Goal: Transaction & Acquisition: Purchase product/service

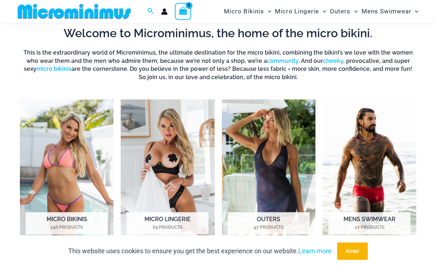
scroll to position [248, 0]
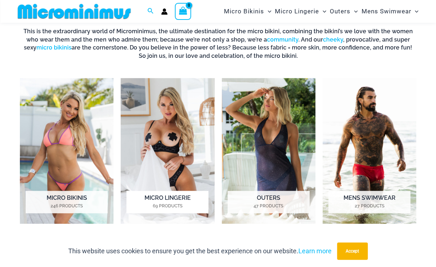
click at [165, 133] on img "Visit product category Micro Lingerie" at bounding box center [168, 151] width 94 height 146
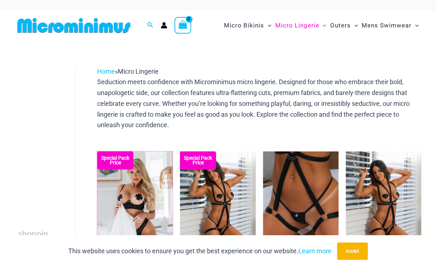
click at [97, 151] on img at bounding box center [97, 151] width 0 height 0
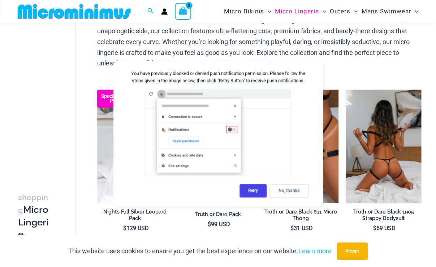
scroll to position [67, 0]
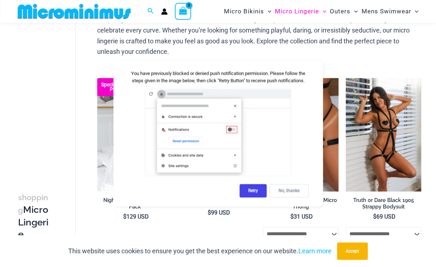
click at [297, 188] on div "No, thanks" at bounding box center [289, 190] width 39 height 13
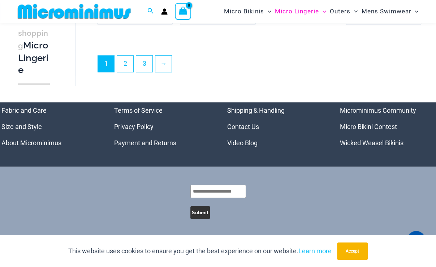
scroll to position [1594, 0]
click at [128, 60] on link "2" at bounding box center [125, 63] width 16 height 17
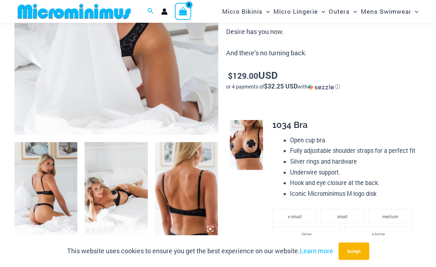
scroll to position [319, 0]
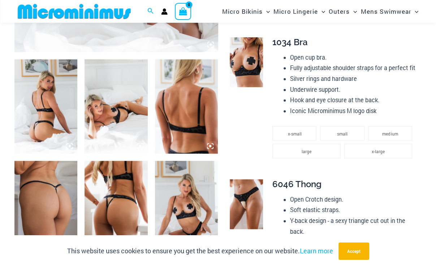
click at [42, 105] on img at bounding box center [45, 106] width 63 height 95
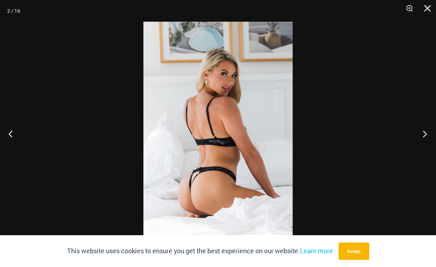
click at [422, 134] on button "Next" at bounding box center [422, 134] width 27 height 36
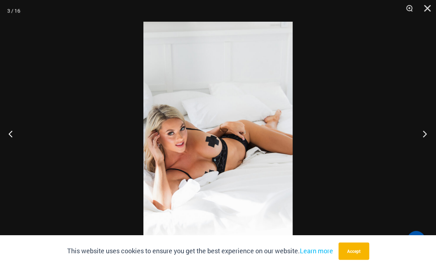
click at [422, 128] on button "Next" at bounding box center [422, 134] width 27 height 36
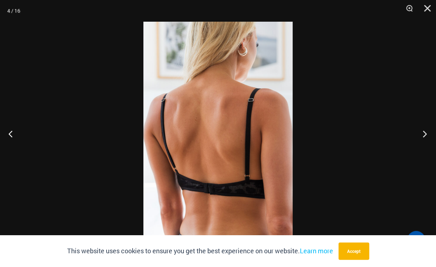
click at [422, 128] on button "Next" at bounding box center [422, 134] width 27 height 36
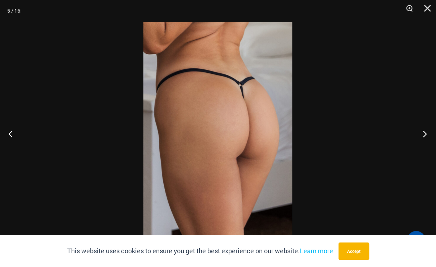
click at [422, 128] on button "Next" at bounding box center [422, 134] width 27 height 36
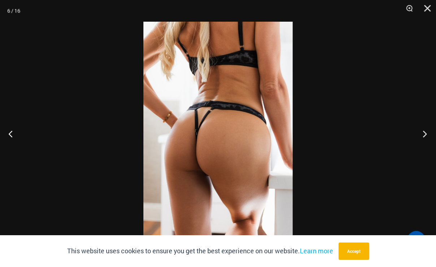
click at [422, 128] on button "Next" at bounding box center [422, 134] width 27 height 36
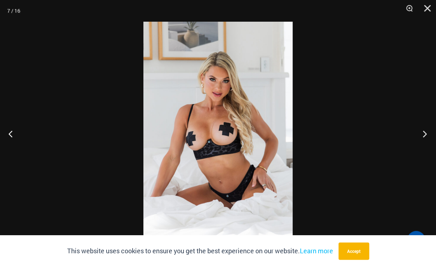
click at [422, 128] on button "Next" at bounding box center [422, 134] width 27 height 36
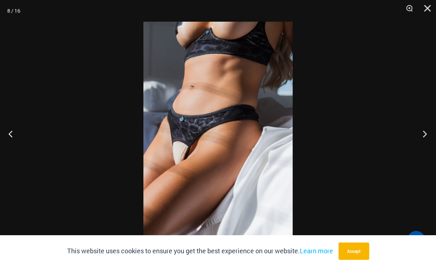
click at [422, 128] on button "Next" at bounding box center [422, 134] width 27 height 36
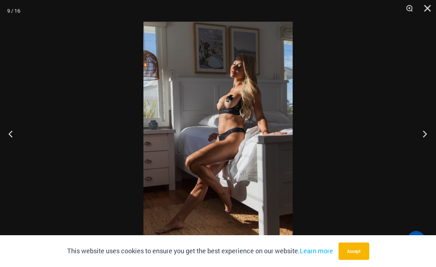
click at [422, 128] on button "Next" at bounding box center [422, 134] width 27 height 36
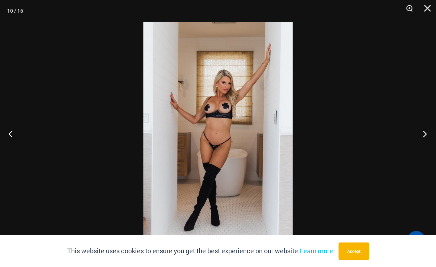
click at [422, 128] on button "Next" at bounding box center [422, 134] width 27 height 36
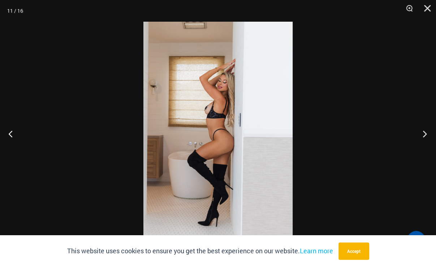
click at [422, 128] on button "Next" at bounding box center [422, 134] width 27 height 36
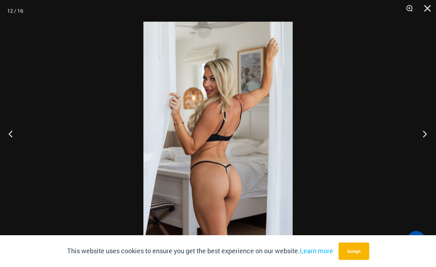
click at [422, 128] on button "Next" at bounding box center [422, 134] width 27 height 36
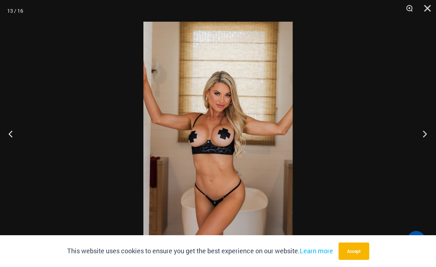
click at [422, 128] on button "Next" at bounding box center [422, 134] width 27 height 36
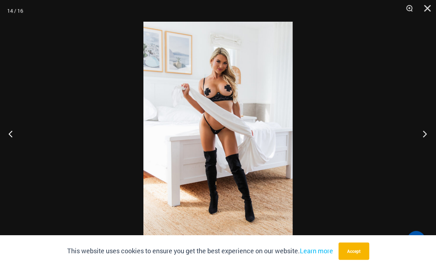
click at [422, 128] on button "Next" at bounding box center [422, 134] width 27 height 36
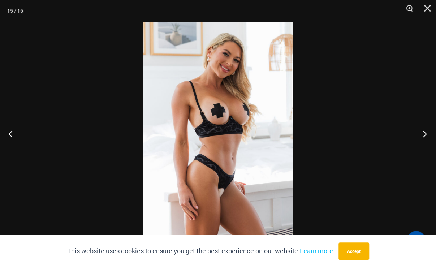
click at [422, 128] on button "Next" at bounding box center [422, 134] width 27 height 36
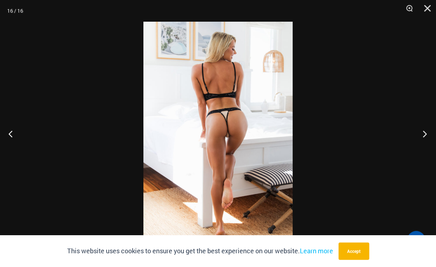
click at [422, 128] on button "Next" at bounding box center [422, 134] width 27 height 36
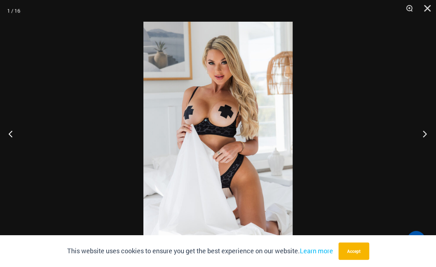
click at [422, 128] on button "Next" at bounding box center [422, 134] width 27 height 36
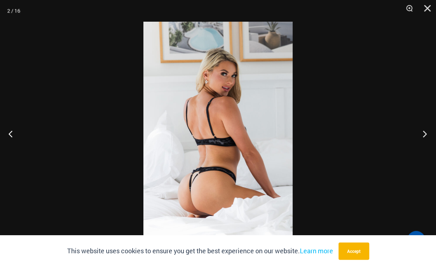
click at [422, 128] on button "Next" at bounding box center [422, 134] width 27 height 36
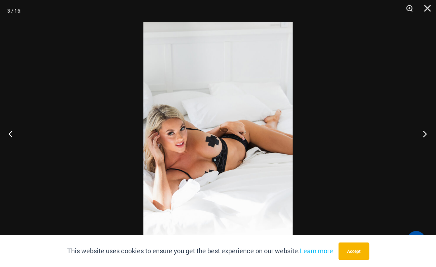
click at [422, 128] on button "Next" at bounding box center [422, 134] width 27 height 36
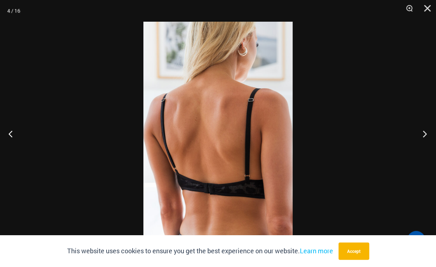
click at [422, 128] on button "Next" at bounding box center [422, 134] width 27 height 36
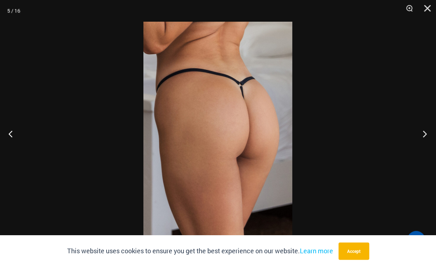
click at [422, 128] on button "Next" at bounding box center [422, 134] width 27 height 36
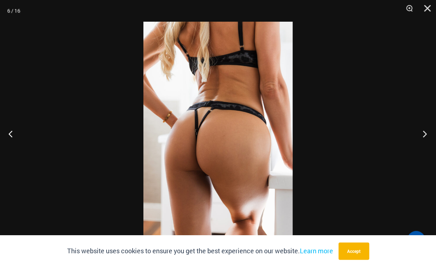
click at [422, 128] on button "Next" at bounding box center [422, 134] width 27 height 36
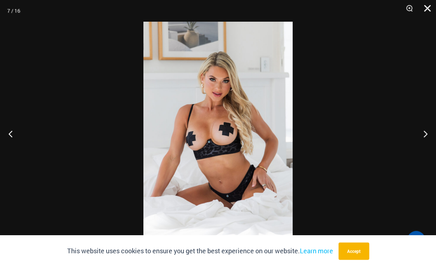
click at [424, 5] on button "Close" at bounding box center [425, 11] width 18 height 22
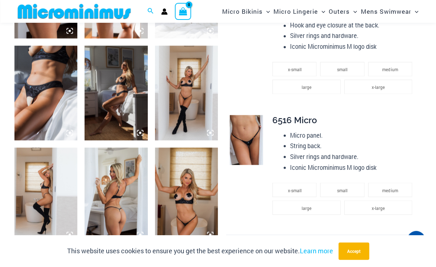
scroll to position [464, 0]
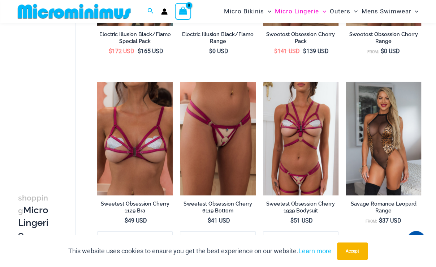
scroll to position [899, 0]
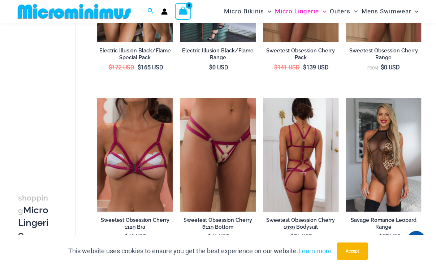
click at [305, 133] on img at bounding box center [301, 154] width 76 height 113
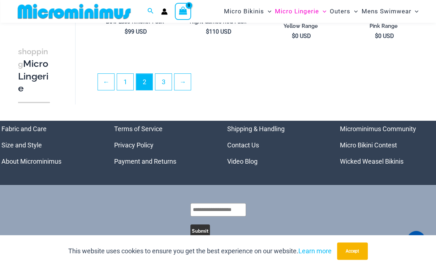
scroll to position [1497, 0]
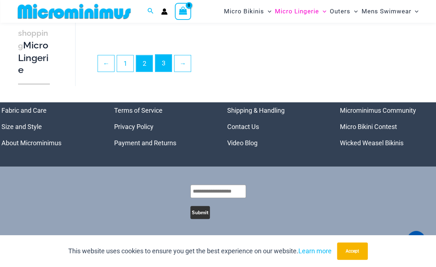
click at [170, 64] on link "3" at bounding box center [163, 63] width 16 height 17
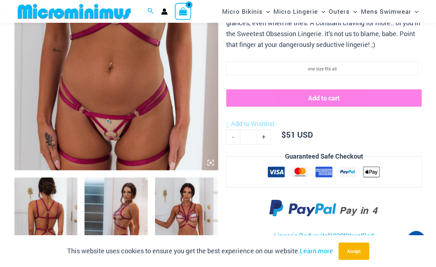
scroll to position [246, 0]
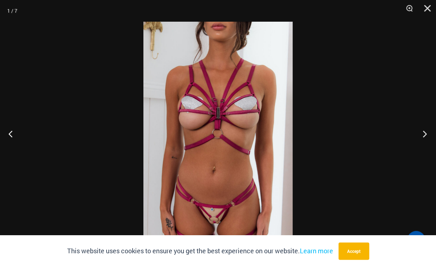
click at [422, 134] on button "Next" at bounding box center [422, 134] width 27 height 36
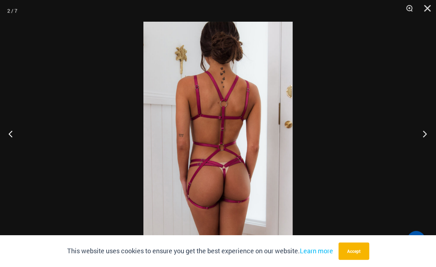
click at [422, 134] on button "Next" at bounding box center [422, 134] width 27 height 36
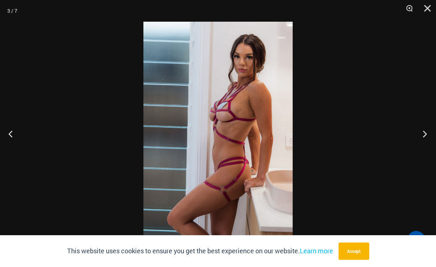
click at [422, 134] on button "Next" at bounding box center [422, 134] width 27 height 36
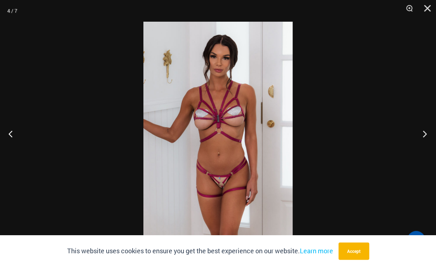
click at [422, 134] on button "Next" at bounding box center [422, 134] width 27 height 36
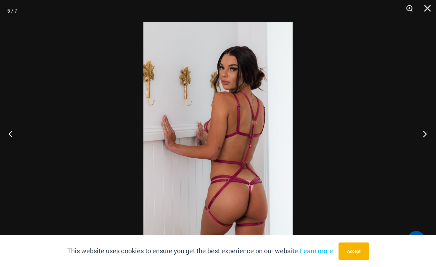
click at [422, 134] on button "Next" at bounding box center [422, 134] width 27 height 36
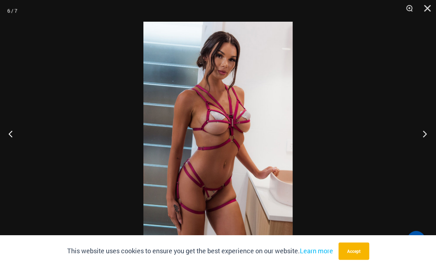
click at [422, 134] on button "Next" at bounding box center [422, 134] width 27 height 36
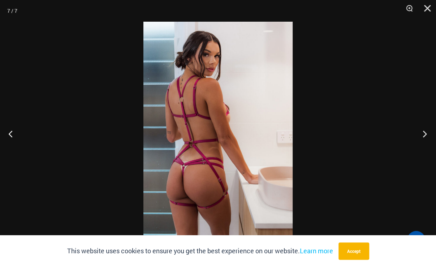
click at [422, 134] on button "Next" at bounding box center [422, 134] width 27 height 36
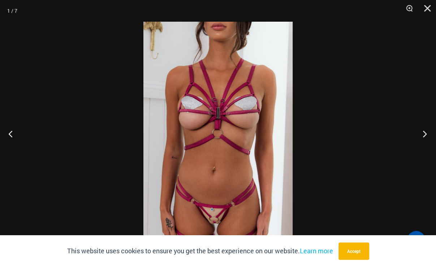
click at [422, 134] on button "Next" at bounding box center [422, 134] width 27 height 36
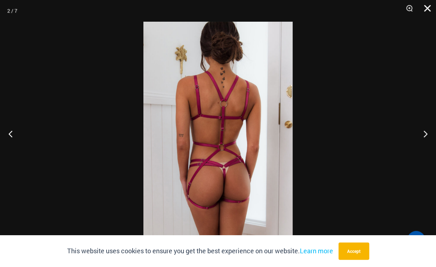
click at [426, 9] on button "Close" at bounding box center [425, 11] width 18 height 22
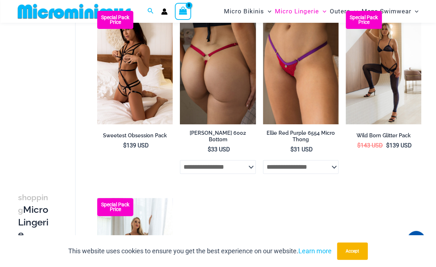
scroll to position [30, 0]
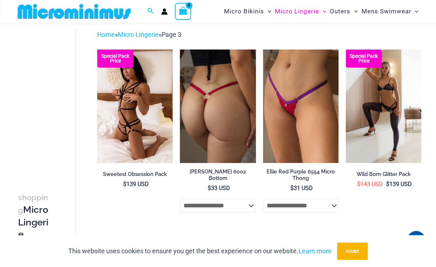
click at [224, 119] on img at bounding box center [218, 106] width 76 height 113
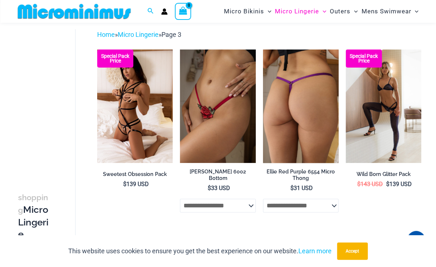
click at [287, 94] on img at bounding box center [301, 106] width 76 height 113
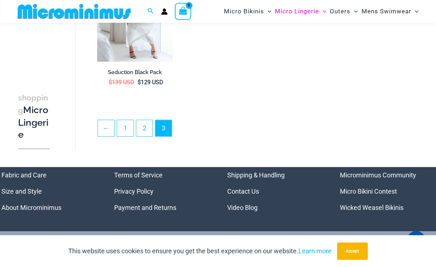
scroll to position [319, 0]
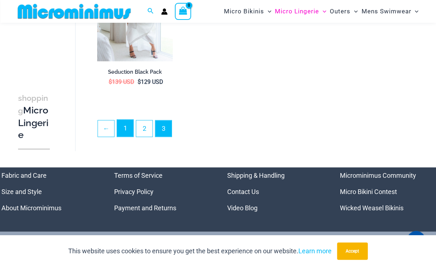
click at [121, 123] on link "1" at bounding box center [125, 128] width 16 height 17
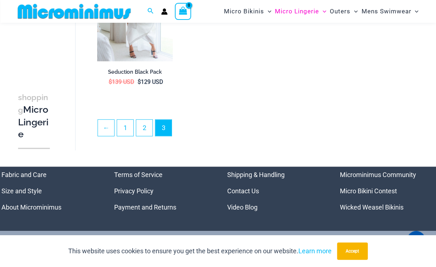
scroll to position [318, 0]
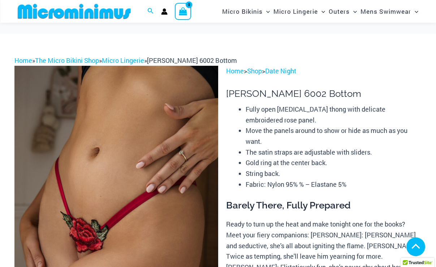
scroll to position [174, 0]
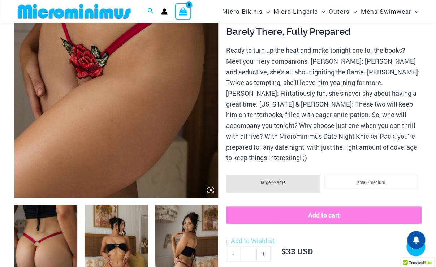
click at [176, 102] on img at bounding box center [116, 44] width 204 height 305
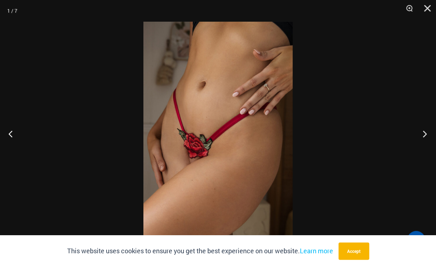
click at [426, 135] on button "Next" at bounding box center [422, 134] width 27 height 36
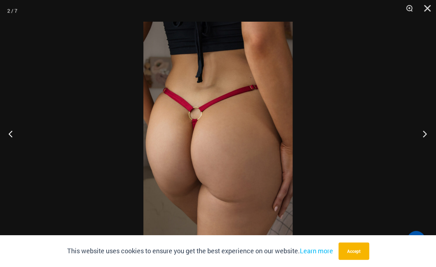
click at [426, 135] on button "Next" at bounding box center [422, 134] width 27 height 36
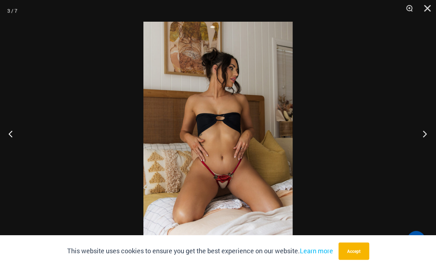
click at [426, 135] on button "Next" at bounding box center [422, 134] width 27 height 36
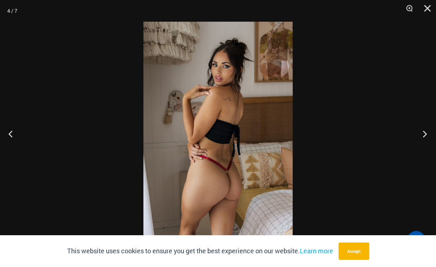
click at [426, 135] on button "Next" at bounding box center [422, 134] width 27 height 36
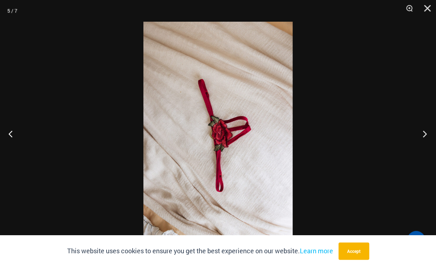
click at [426, 135] on button "Next" at bounding box center [422, 134] width 27 height 36
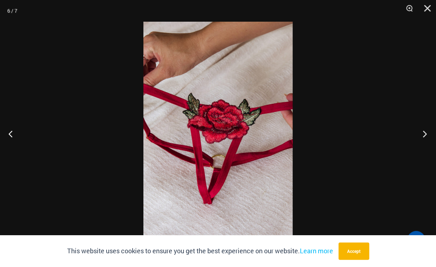
click at [426, 135] on button "Next" at bounding box center [422, 134] width 27 height 36
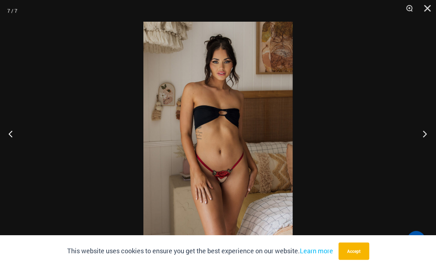
click at [426, 135] on button "Next" at bounding box center [422, 134] width 27 height 36
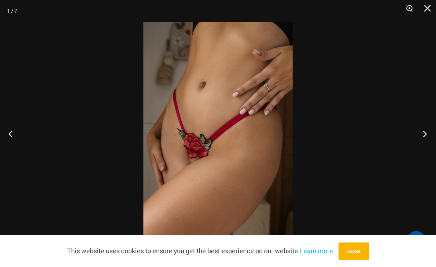
click at [426, 135] on button "Next" at bounding box center [422, 134] width 27 height 36
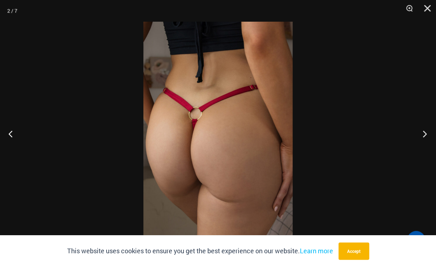
click at [426, 135] on button "Next" at bounding box center [422, 134] width 27 height 36
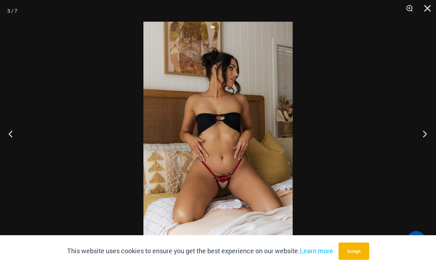
click at [426, 135] on button "Next" at bounding box center [422, 134] width 27 height 36
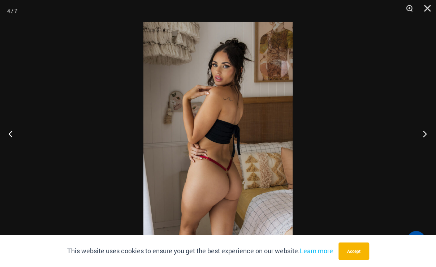
click at [426, 135] on button "Next" at bounding box center [422, 134] width 27 height 36
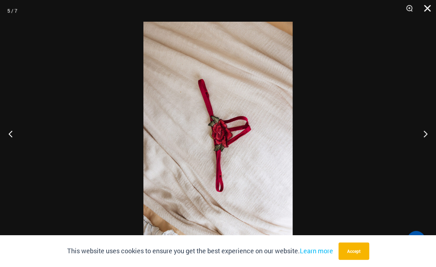
click at [423, 9] on button "Close" at bounding box center [425, 11] width 18 height 22
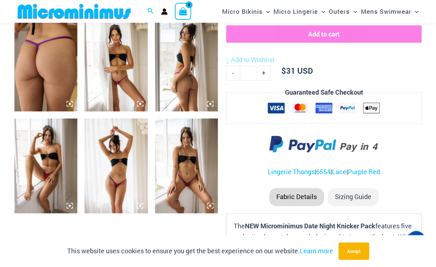
scroll to position [319, 0]
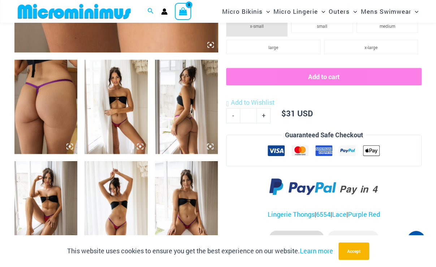
click at [61, 97] on img at bounding box center [45, 107] width 63 height 95
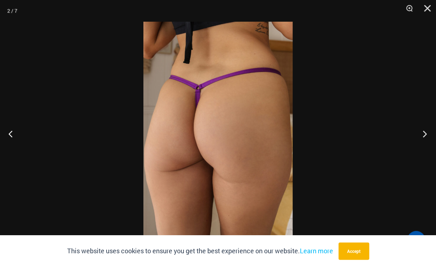
click at [428, 133] on button "Next" at bounding box center [422, 134] width 27 height 36
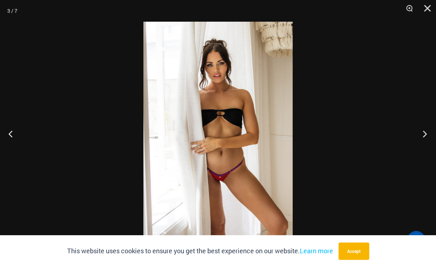
click at [428, 133] on button "Next" at bounding box center [422, 134] width 27 height 36
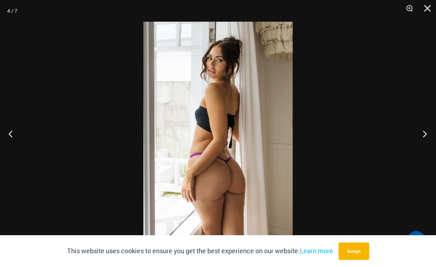
click at [428, 133] on button "Next" at bounding box center [422, 134] width 27 height 36
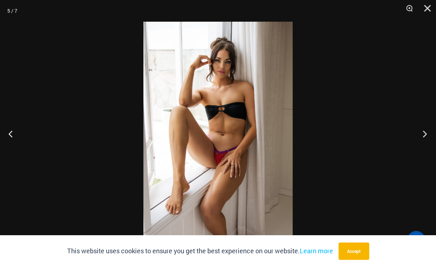
click at [428, 133] on button "Next" at bounding box center [422, 134] width 27 height 36
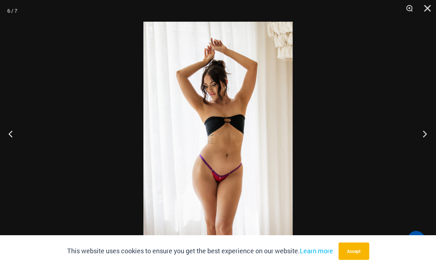
click at [428, 133] on button "Next" at bounding box center [422, 134] width 27 height 36
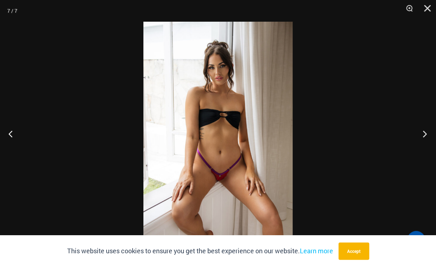
click at [428, 133] on button "Next" at bounding box center [422, 134] width 27 height 36
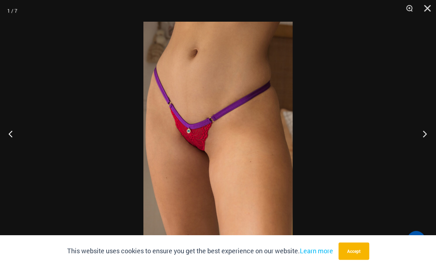
click at [428, 133] on button "Next" at bounding box center [422, 134] width 27 height 36
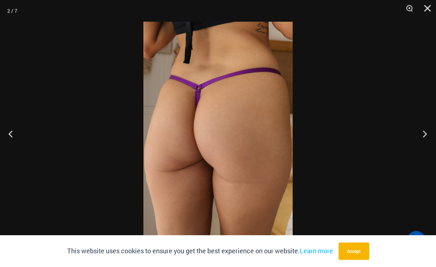
click at [428, 133] on button "Next" at bounding box center [422, 134] width 27 height 36
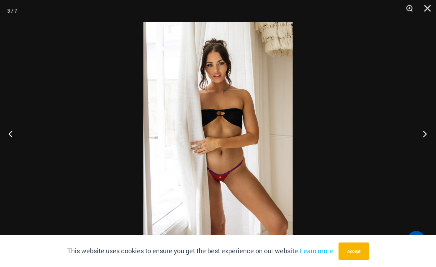
click at [428, 133] on button "Next" at bounding box center [422, 134] width 27 height 36
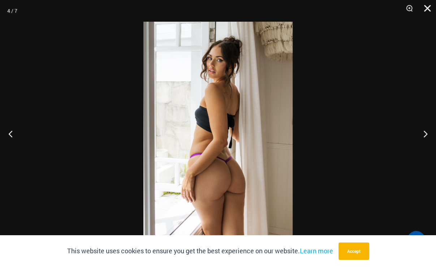
click at [424, 6] on button "Close" at bounding box center [425, 11] width 18 height 22
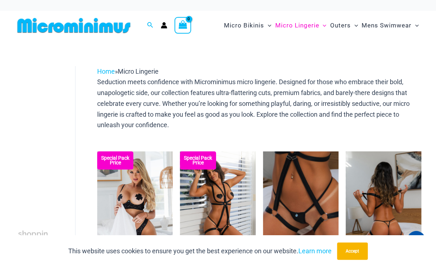
click at [383, 184] on img at bounding box center [384, 207] width 76 height 113
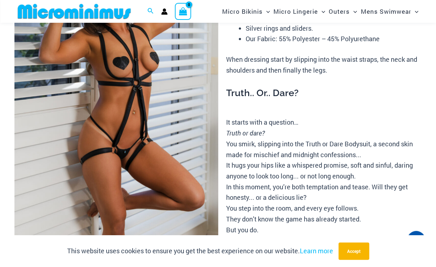
scroll to position [138, 0]
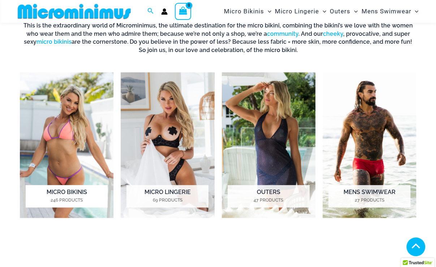
scroll to position [248, 0]
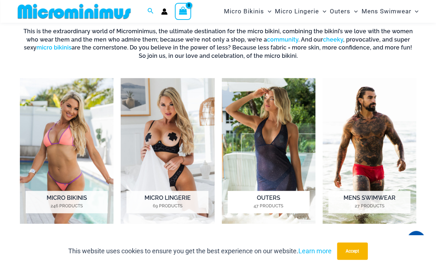
click at [254, 132] on img "Visit product category Outers" at bounding box center [269, 151] width 94 height 146
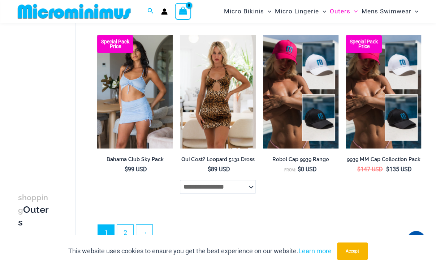
scroll to position [1571, 0]
